Goal: Task Accomplishment & Management: Manage account settings

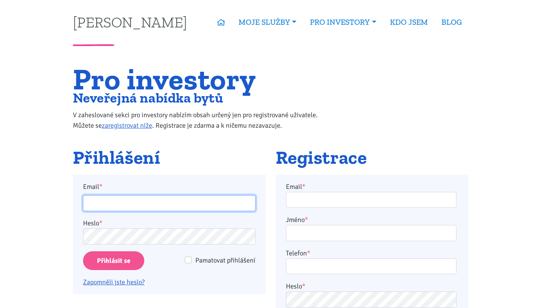
type input "[EMAIL_ADDRESS][DOMAIN_NAME]"
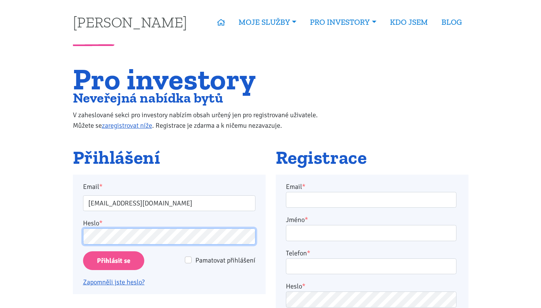
click at [113, 260] on input "Přihlásit se" at bounding box center [113, 260] width 61 height 19
click at [108, 257] on input "Přihlásit se" at bounding box center [113, 260] width 61 height 19
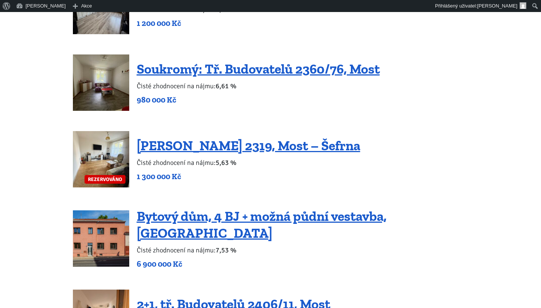
scroll to position [606, 0]
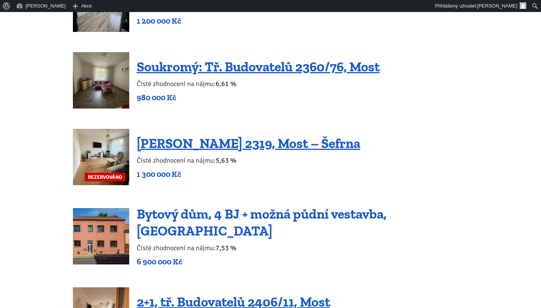
click at [203, 224] on link "Bytový dům, 4 BJ + možná půdní vestavba, [GEOGRAPHIC_DATA]" at bounding box center [262, 222] width 250 height 33
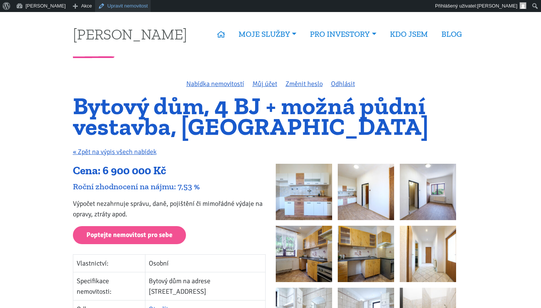
click at [115, 6] on link "Upravit nemovitost" at bounding box center [123, 6] width 56 height 12
